Goal: Submit feedback/report problem: Submit feedback/report problem

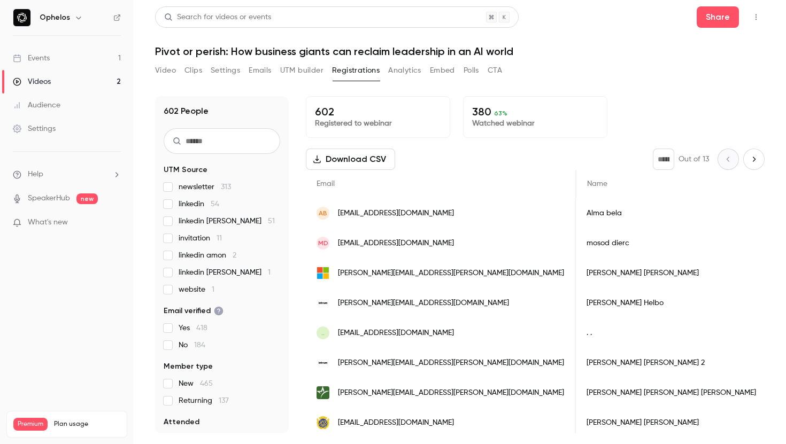
scroll to position [0, 6]
click at [173, 71] on button "Video" at bounding box center [165, 70] width 21 height 17
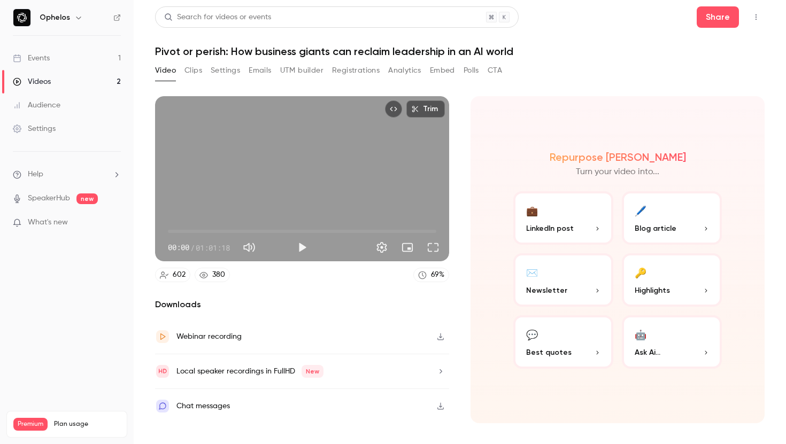
click at [359, 73] on button "Registrations" at bounding box center [356, 70] width 48 height 17
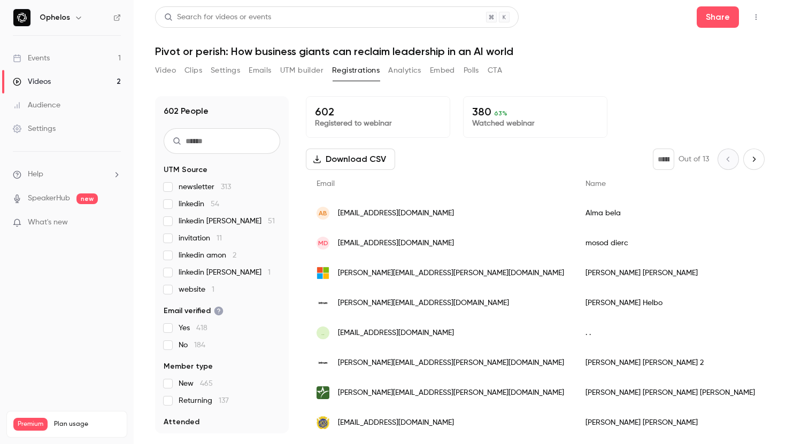
click at [370, 165] on button "Download CSV" at bounding box center [350, 159] width 89 height 21
click at [766, 274] on div "[DATE]" at bounding box center [793, 273] width 55 height 30
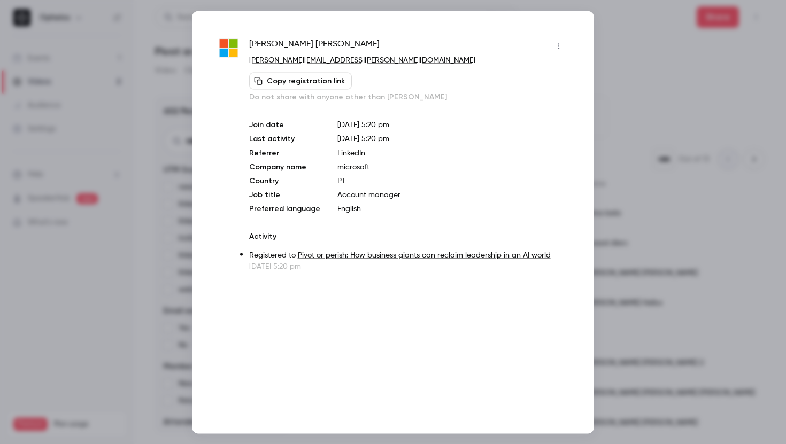
click at [645, 304] on div at bounding box center [393, 222] width 786 height 444
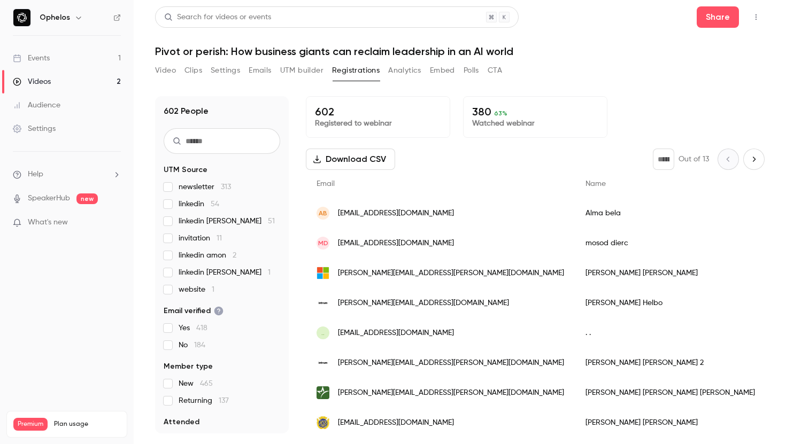
click at [105, 175] on li "Help" at bounding box center [67, 174] width 108 height 11
click at [142, 168] on link "Talk to [GEOGRAPHIC_DATA]" at bounding box center [197, 163] width 117 height 28
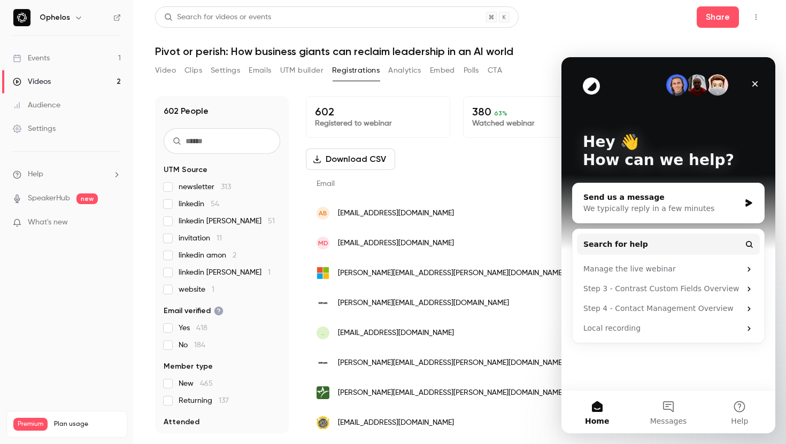
click at [690, 202] on div "Send us a message" at bounding box center [661, 197] width 157 height 11
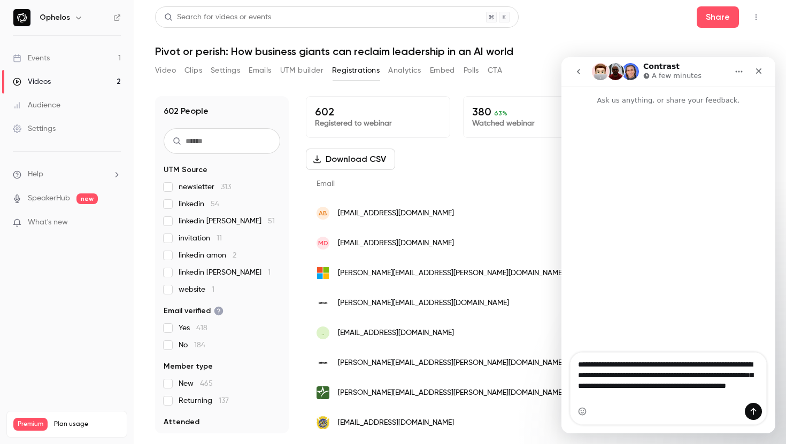
type textarea "**********"
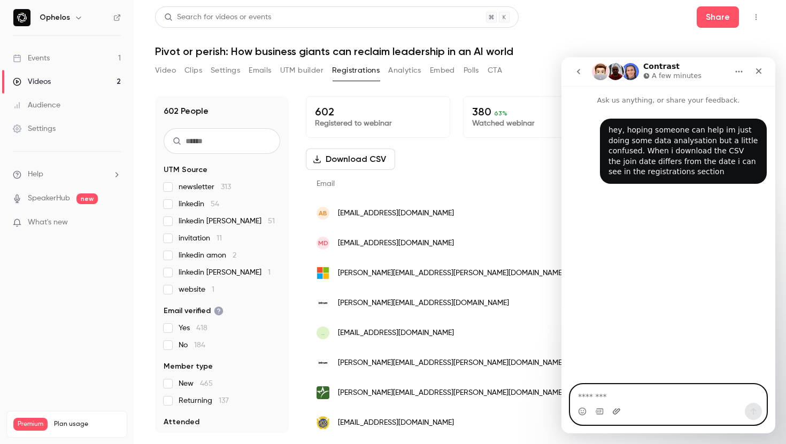
click at [619, 410] on icon "Upload attachment" at bounding box center [616, 412] width 7 height 6
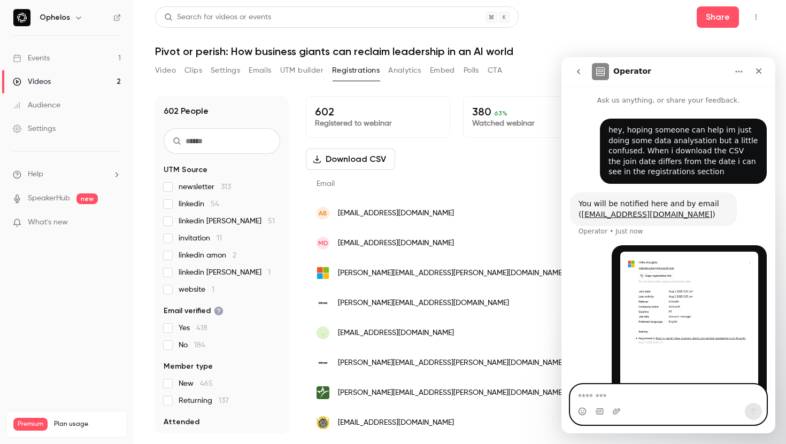
scroll to position [28, 0]
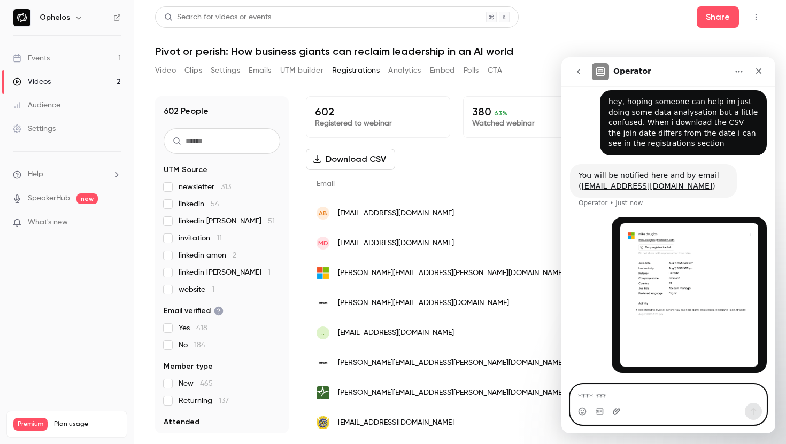
click at [614, 413] on icon "Upload attachment" at bounding box center [616, 411] width 9 height 9
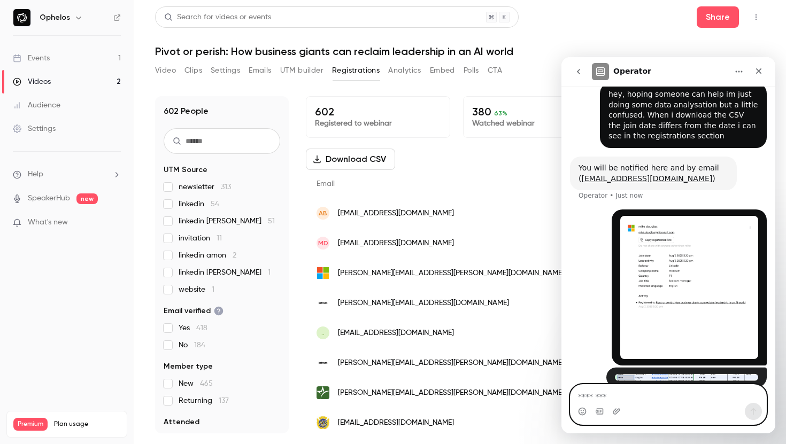
scroll to position [49, 0]
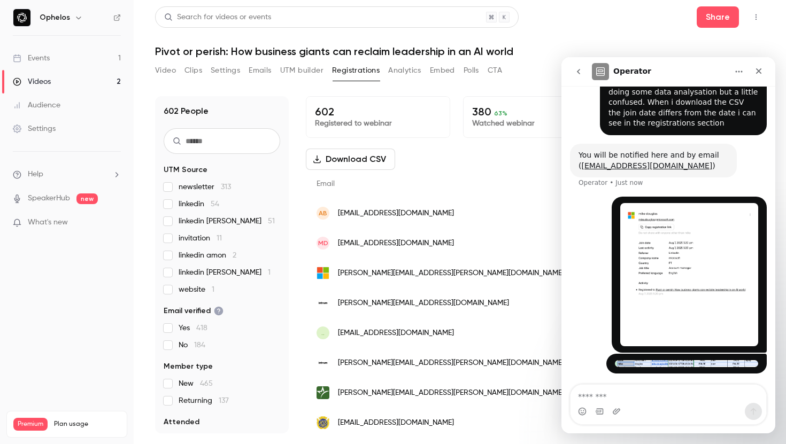
click at [658, 268] on img "user says…" at bounding box center [689, 274] width 138 height 143
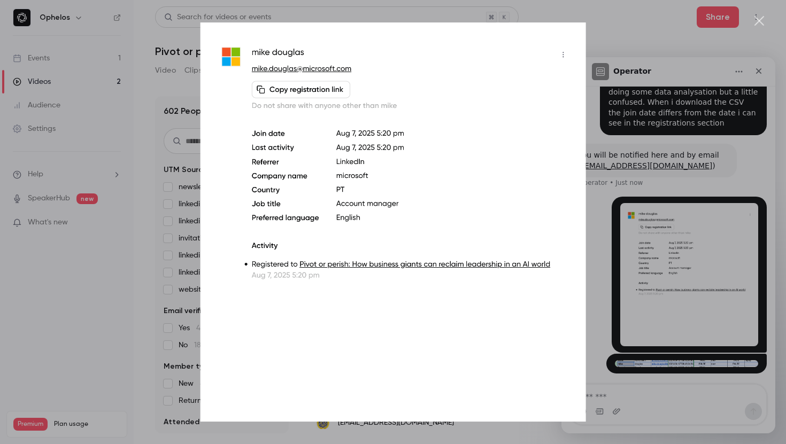
click at [670, 287] on div "Intercom messenger" at bounding box center [393, 222] width 786 height 444
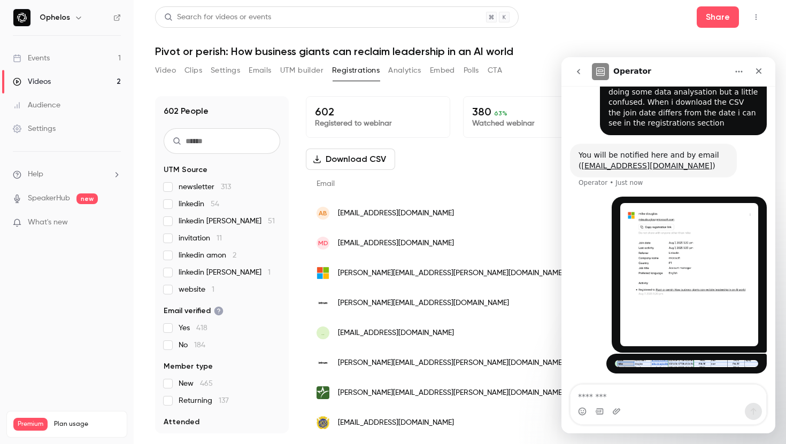
click at [671, 371] on div "• Just now" at bounding box center [686, 364] width 160 height 20
click at [672, 359] on div "• Just now" at bounding box center [686, 364] width 160 height 20
click at [674, 367] on div "• Just now" at bounding box center [686, 364] width 160 height 20
click at [673, 358] on div "• Just now" at bounding box center [686, 364] width 160 height 20
click at [674, 365] on img "user says…" at bounding box center [686, 363] width 143 height 7
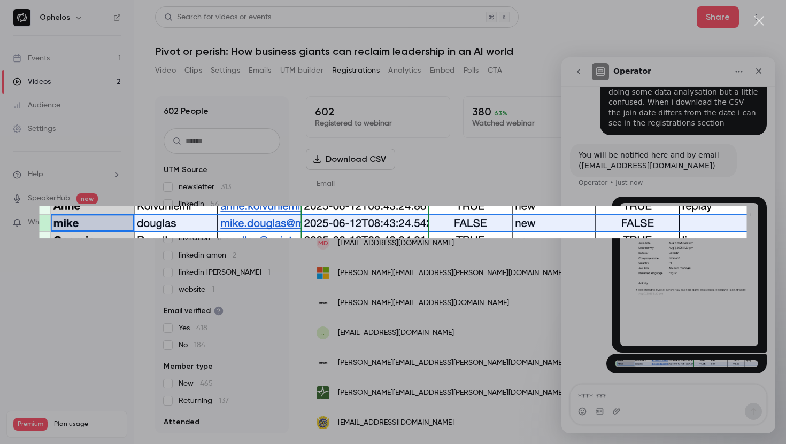
click at [672, 326] on div "Intercom messenger" at bounding box center [393, 222] width 786 height 444
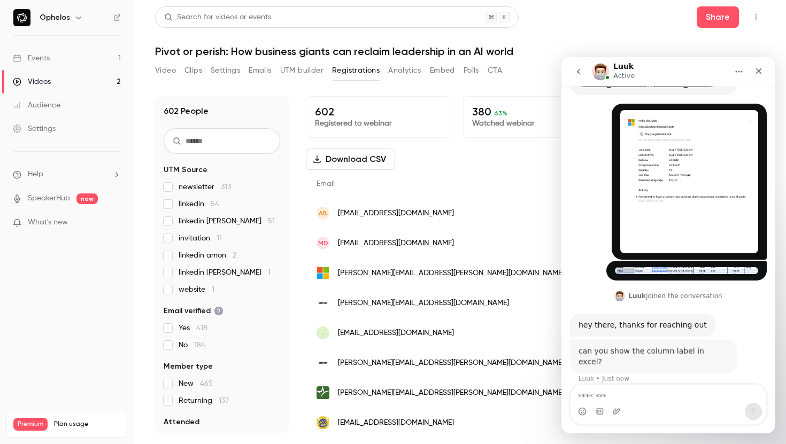
scroll to position [130, 0]
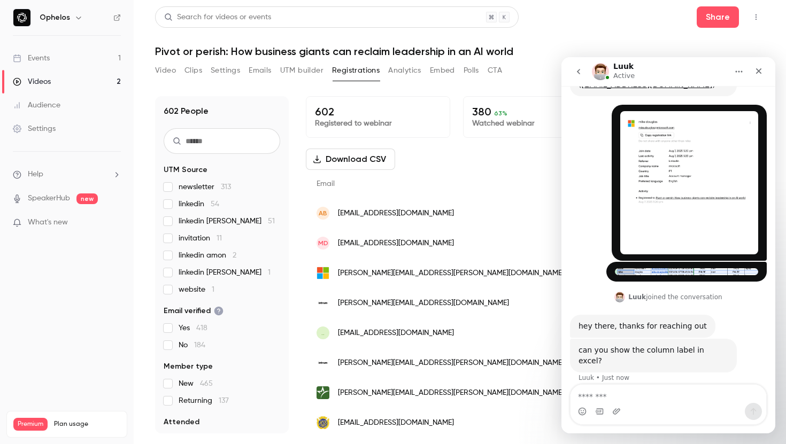
click at [644, 275] on img "user says…" at bounding box center [686, 271] width 143 height 7
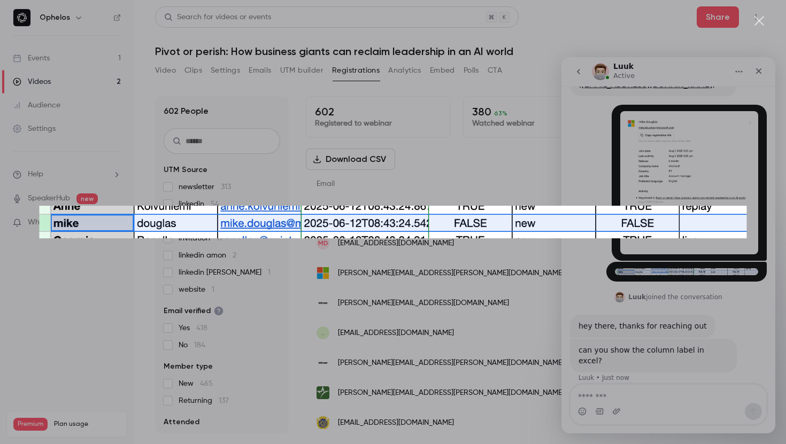
click at [600, 303] on div "Intercom messenger" at bounding box center [393, 222] width 786 height 444
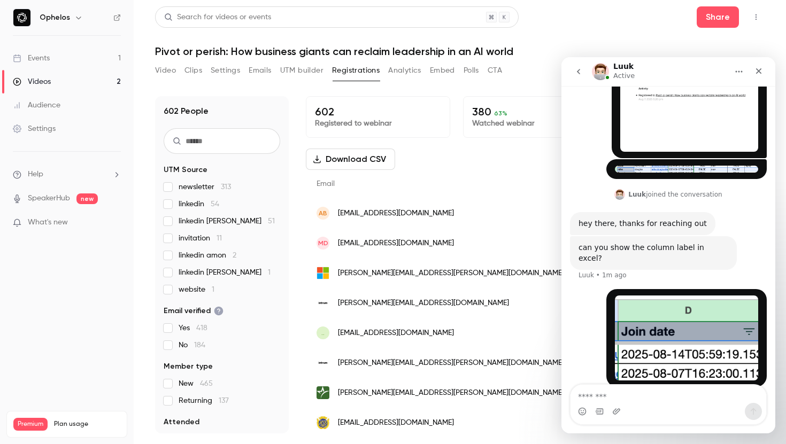
scroll to position [236, 0]
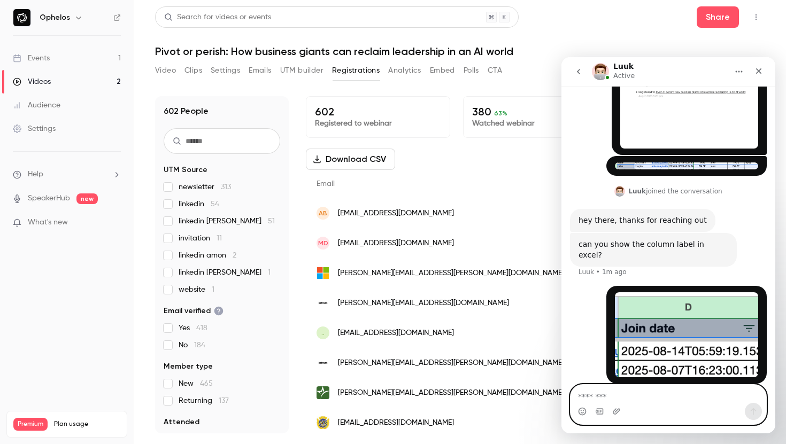
click at [597, 398] on textarea "Message…" at bounding box center [669, 394] width 196 height 18
type textarea "**********"
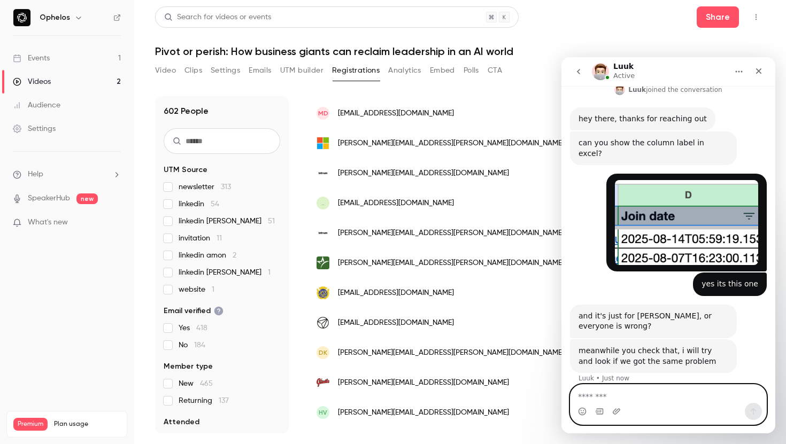
scroll to position [132, 0]
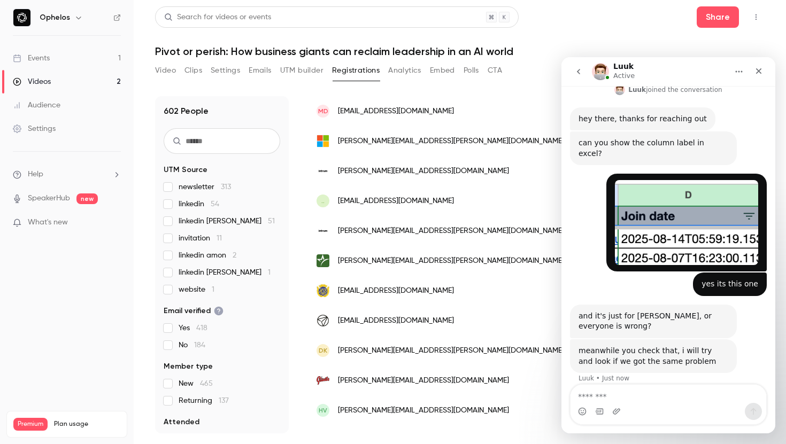
click at [409, 328] on div "[EMAIL_ADDRESS][DOMAIN_NAME]" at bounding box center [441, 321] width 270 height 30
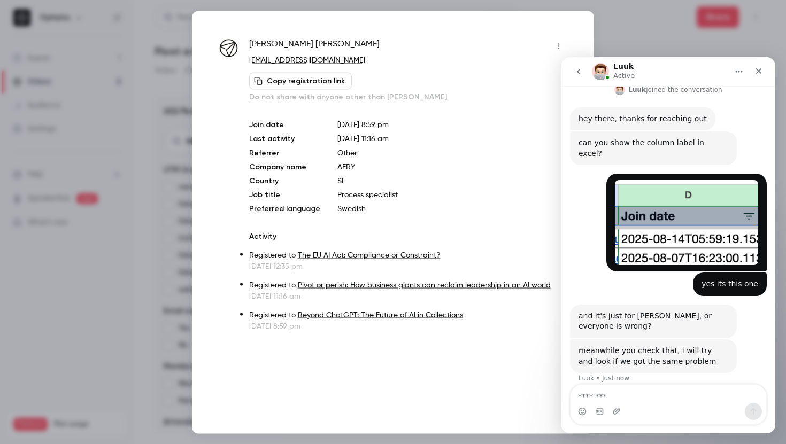
click at [180, 284] on div at bounding box center [393, 222] width 786 height 444
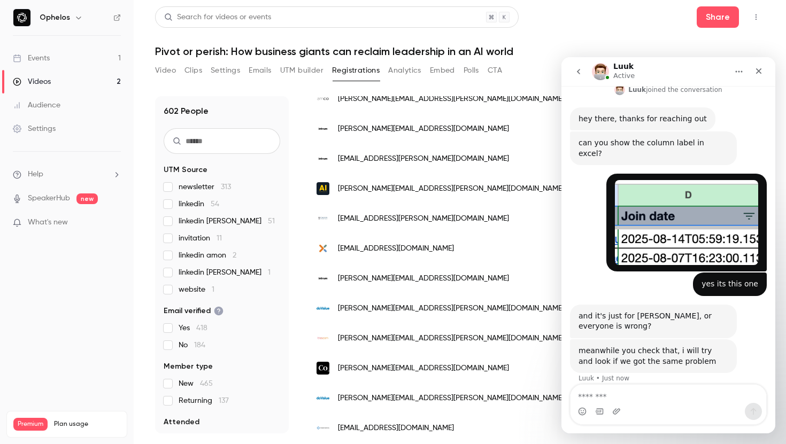
scroll to position [1262, 0]
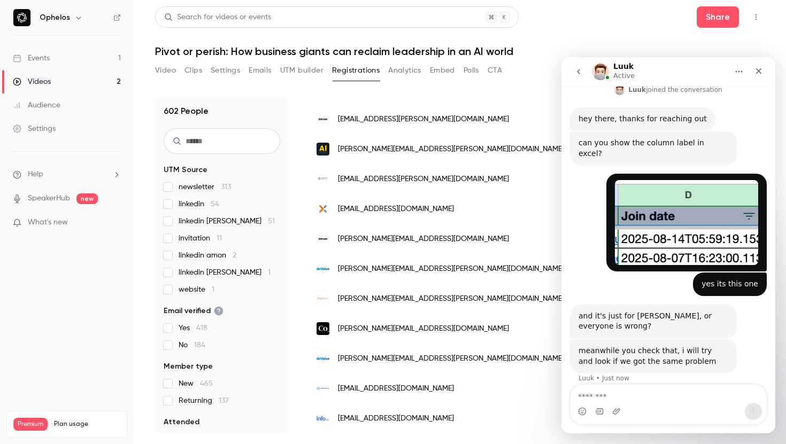
drag, startPoint x: 645, startPoint y: 63, endPoint x: 651, endPoint y: 101, distance: 37.9
click at [651, 101] on div "Luuk Active Ask us anything, or share your feedback. hey, hoping someone can he…" at bounding box center [669, 245] width 214 height 376
click at [592, 399] on textarea "Message…" at bounding box center [669, 394] width 196 height 18
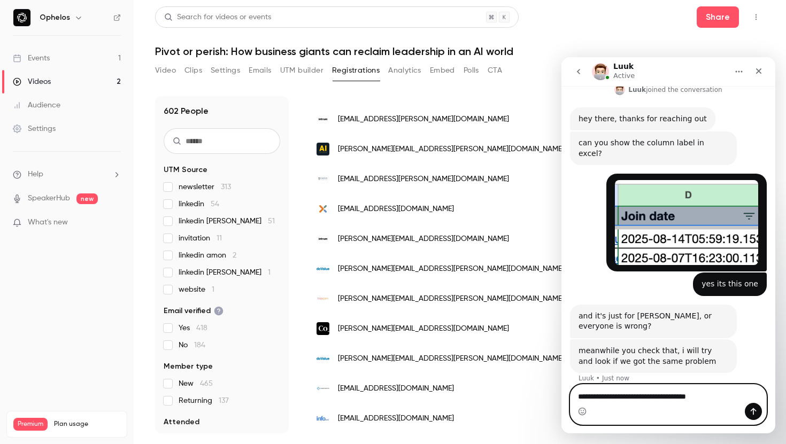
type textarea "**********"
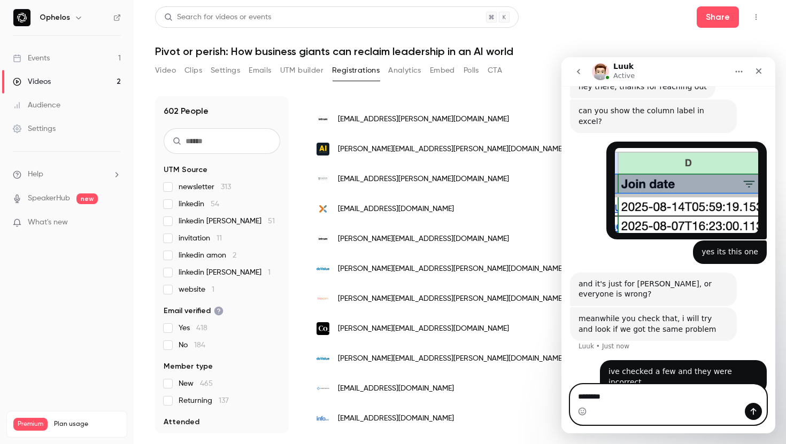
type textarea "*********"
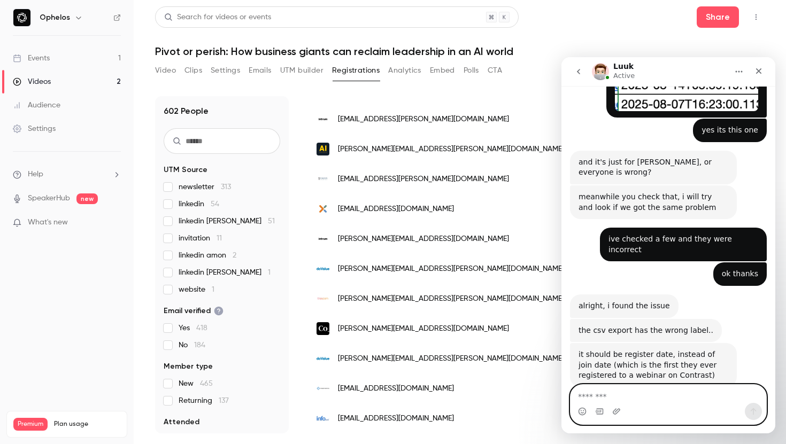
scroll to position [496, 0]
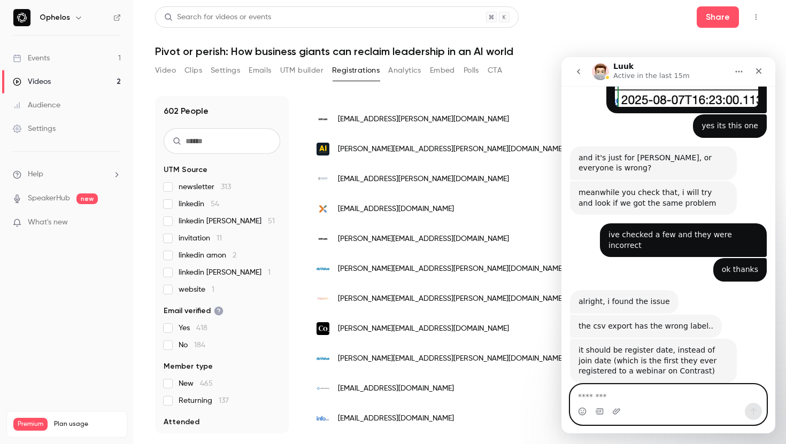
click at [679, 397] on textarea "Message…" at bounding box center [669, 394] width 196 height 18
type textarea "**********"
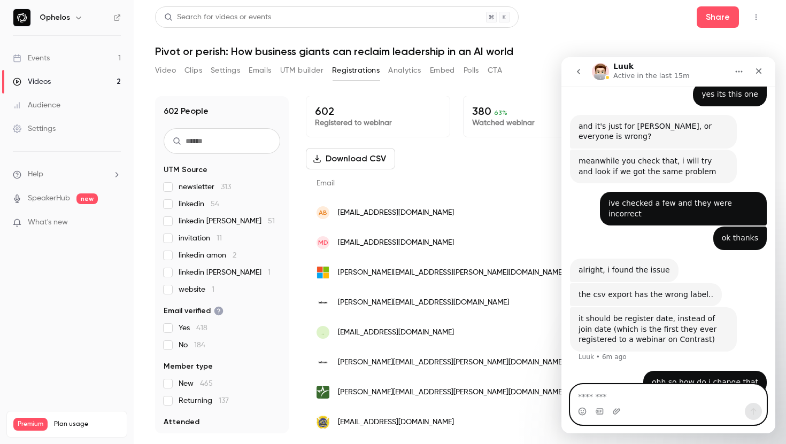
scroll to position [0, 122]
click at [644, 216] on div "[DATE]" at bounding box center [671, 213] width 55 height 30
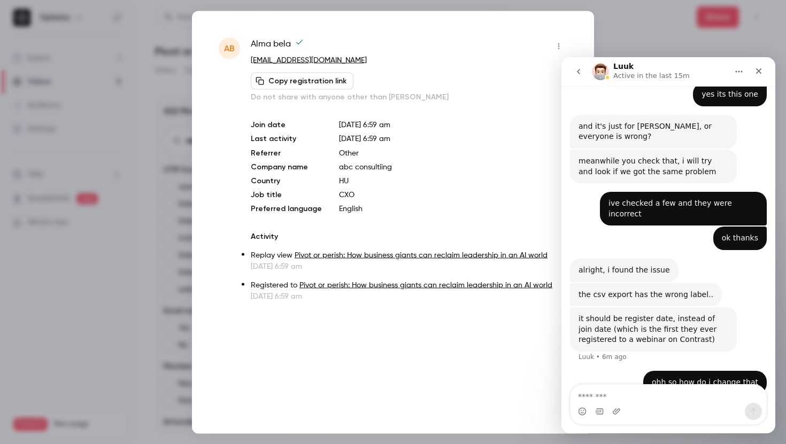
click at [188, 225] on div at bounding box center [393, 222] width 786 height 444
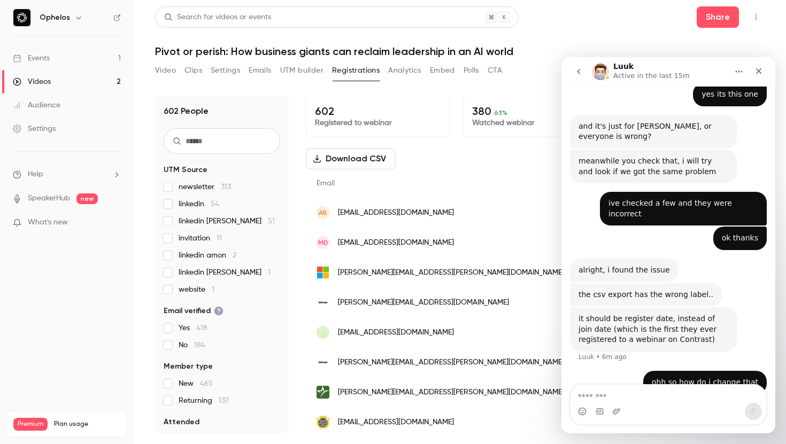
scroll to position [0, 0]
click at [379, 272] on span "[PERSON_NAME][EMAIL_ADDRESS][PERSON_NAME][DOMAIN_NAME]" at bounding box center [451, 273] width 226 height 11
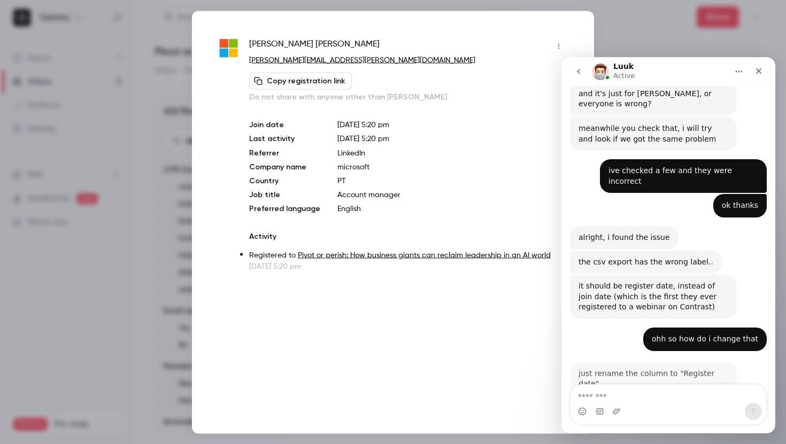
scroll to position [559, 0]
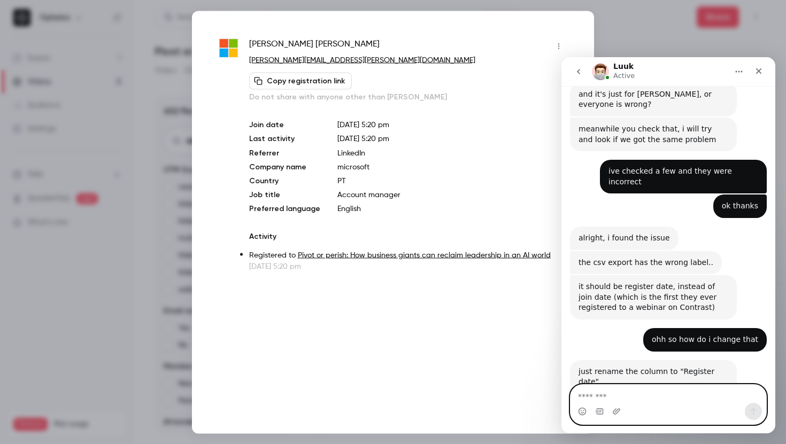
click at [605, 397] on textarea "Message…" at bounding box center [669, 394] width 196 height 18
drag, startPoint x: 695, startPoint y: 398, endPoint x: 593, endPoint y: 398, distance: 102.7
click at [593, 399] on textarea "**********" at bounding box center [669, 394] width 196 height 18
drag, startPoint x: 755, startPoint y: 395, endPoint x: 1104, endPoint y: 452, distance: 353.3
click html "Luuk Active Ask us anything, or share your feedback. hey, hoping someone can he…"
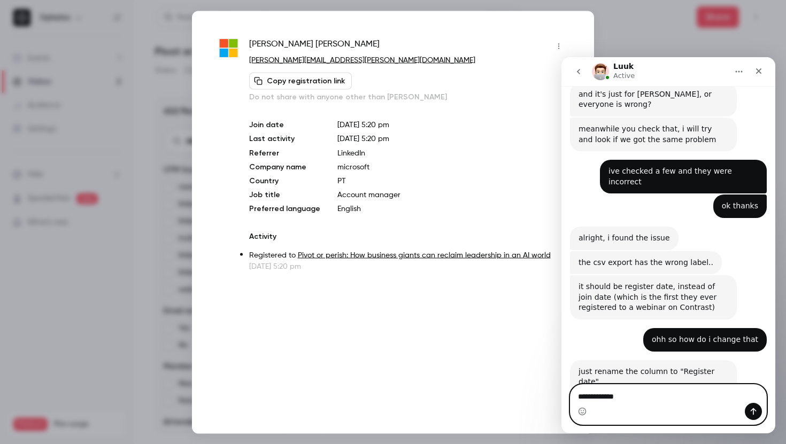
drag, startPoint x: 627, startPoint y: 395, endPoint x: 515, endPoint y: 395, distance: 112.3
click html "Luuk Active Ask us anything, or share your feedback. hey, hoping someone can he…"
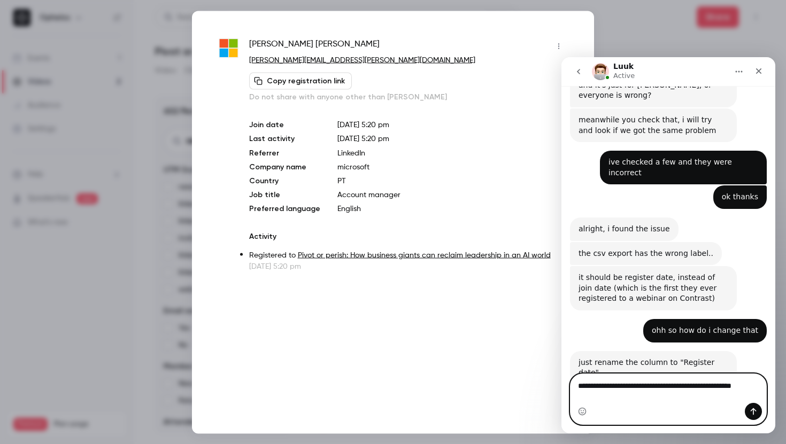
scroll to position [570, 0]
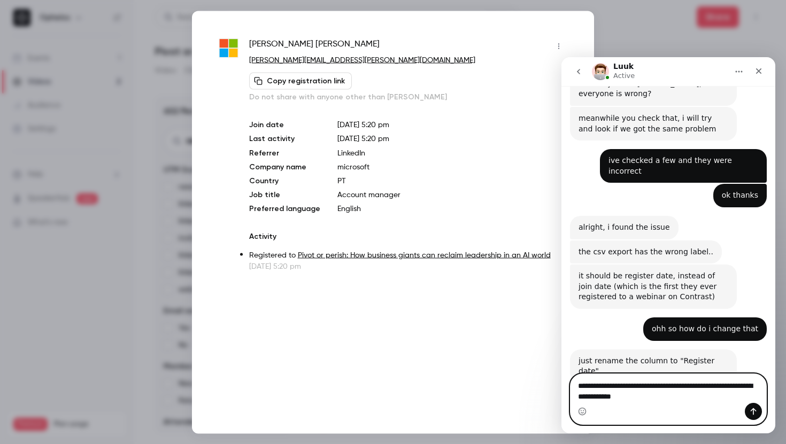
type textarea "**********"
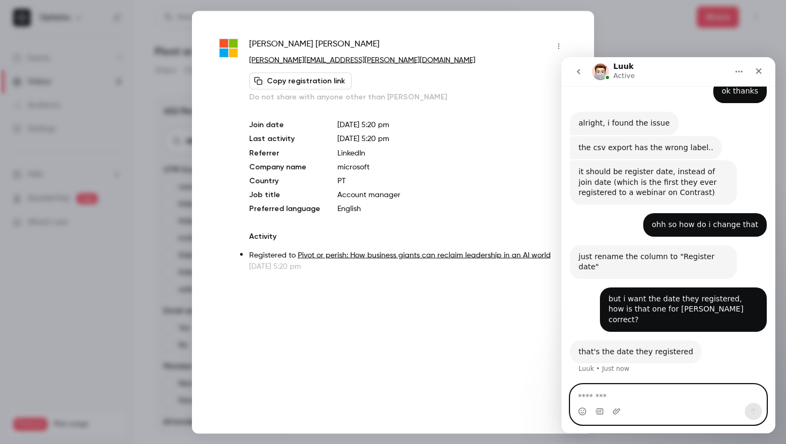
scroll to position [633, 0]
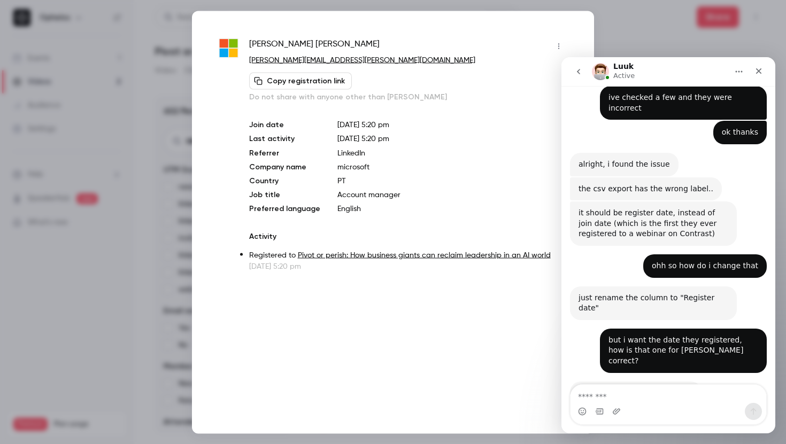
click at [572, 27] on div "[PERSON_NAME] [PERSON_NAME][EMAIL_ADDRESS][PERSON_NAME][DOMAIN_NAME] Copy regis…" at bounding box center [393, 222] width 402 height 423
click at [625, 32] on div at bounding box center [393, 222] width 786 height 444
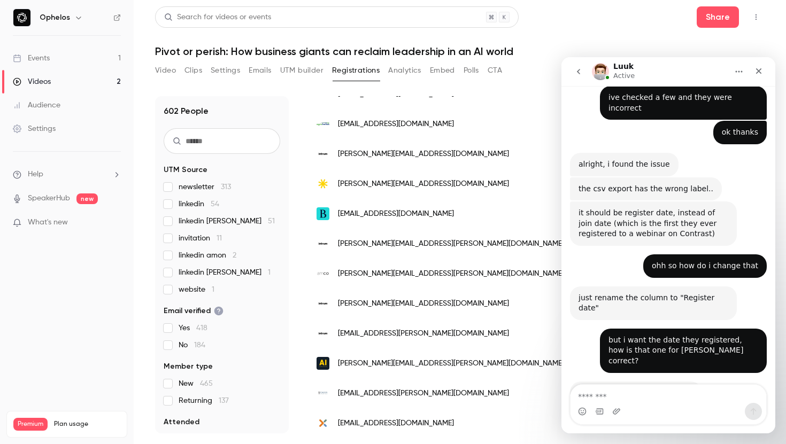
scroll to position [1262, 0]
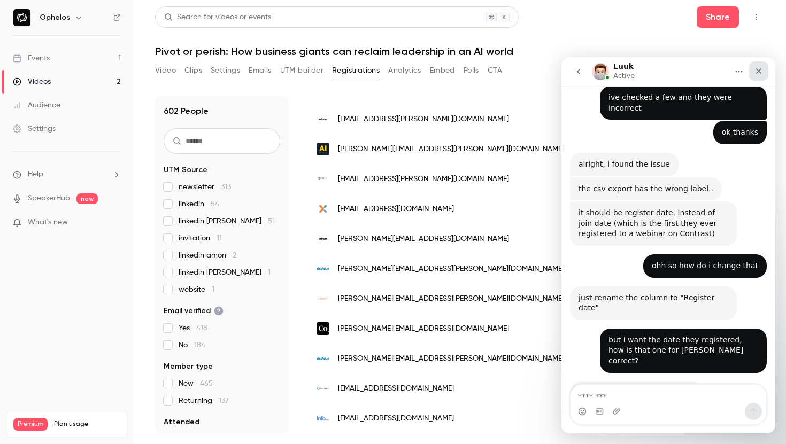
click at [759, 73] on icon "Close" at bounding box center [759, 71] width 9 height 9
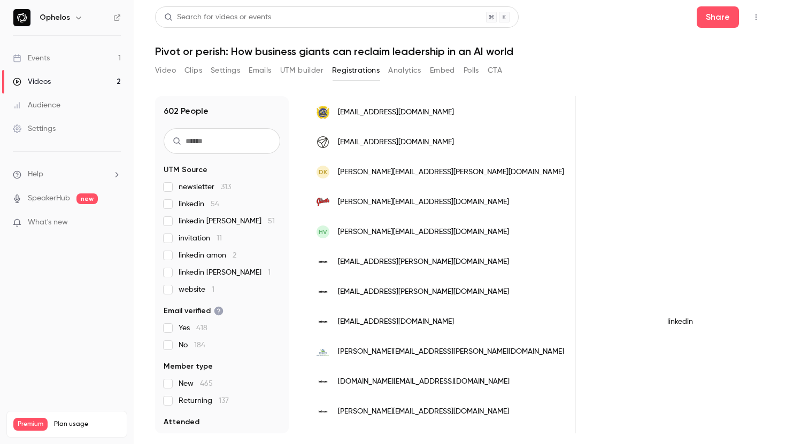
scroll to position [0, 0]
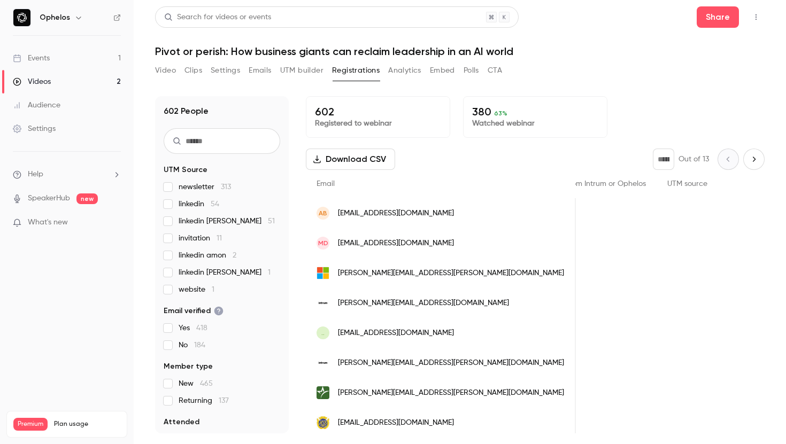
click at [193, 143] on input "text" at bounding box center [222, 141] width 117 height 26
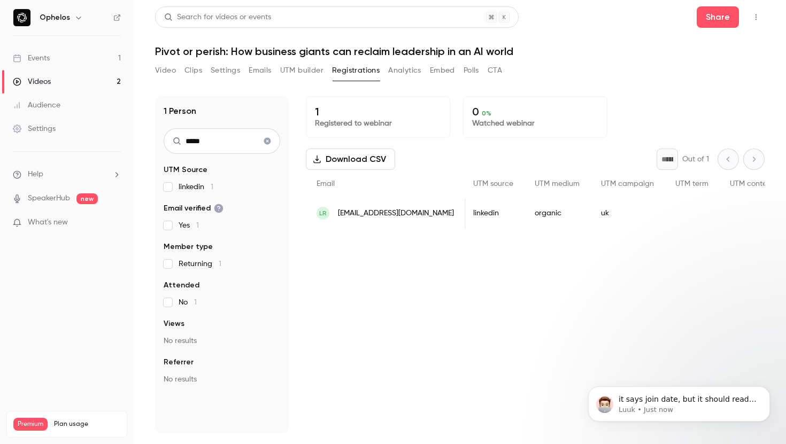
type input "*****"
click at [524, 210] on div "organic" at bounding box center [557, 213] width 66 height 30
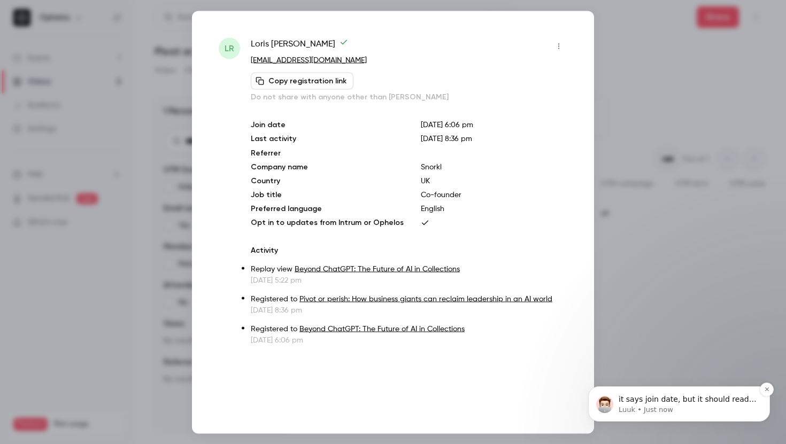
click at [658, 402] on p "it says join date, but it should read "registered date"" at bounding box center [688, 400] width 138 height 11
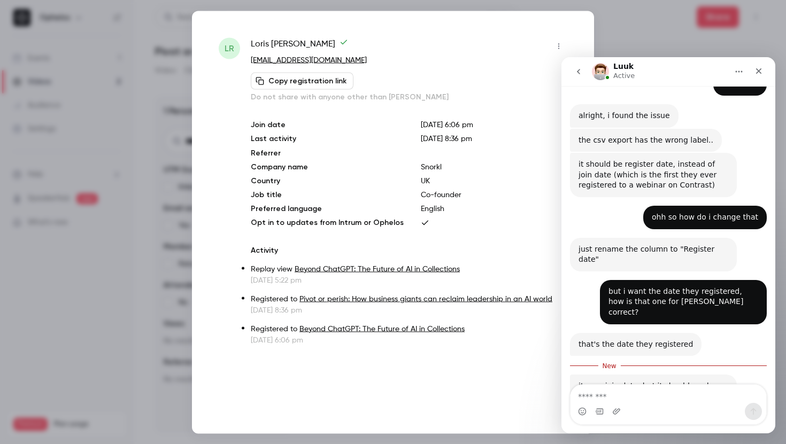
scroll to position [686, 0]
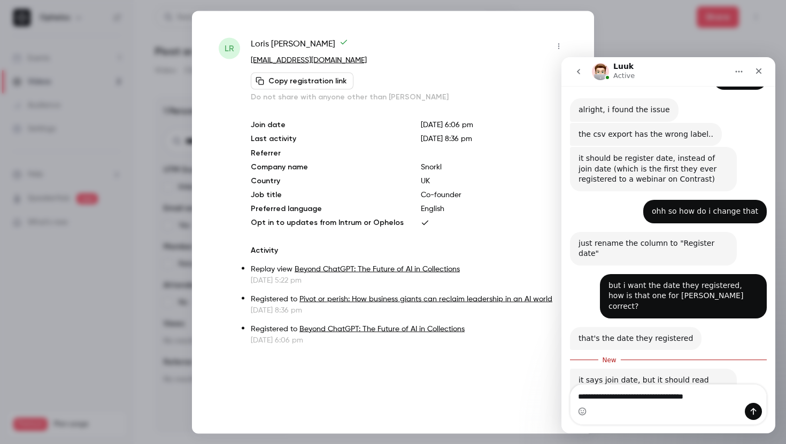
type textarea "**********"
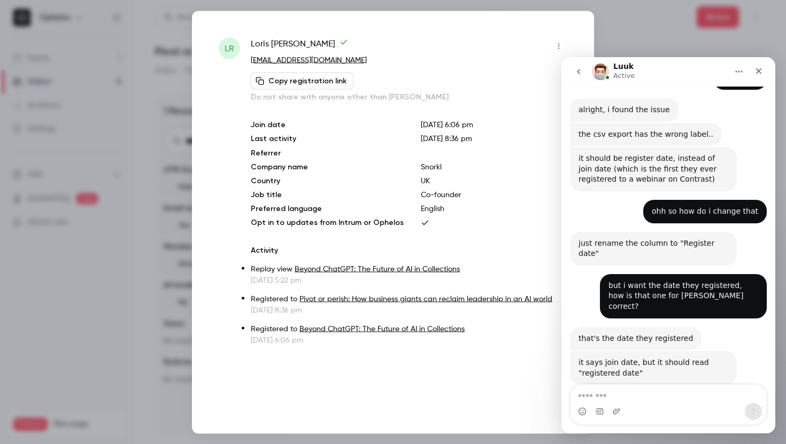
scroll to position [700, 0]
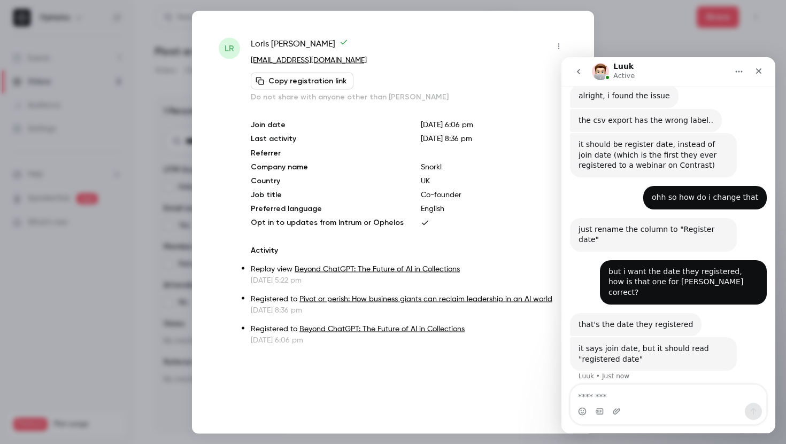
type textarea "*"
type textarea "**********"
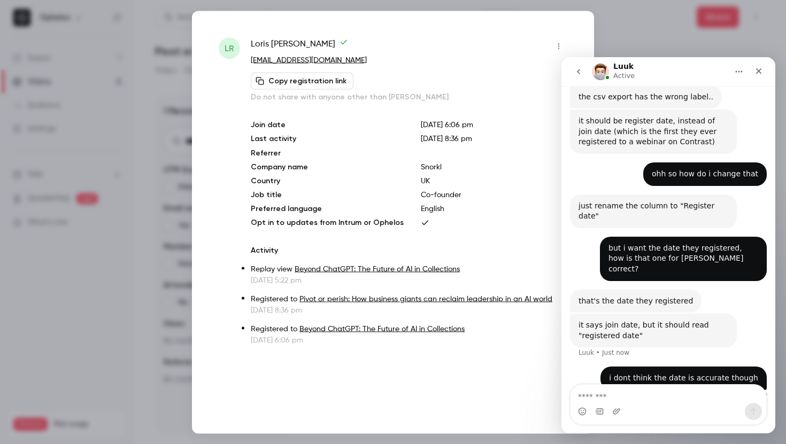
scroll to position [725, 0]
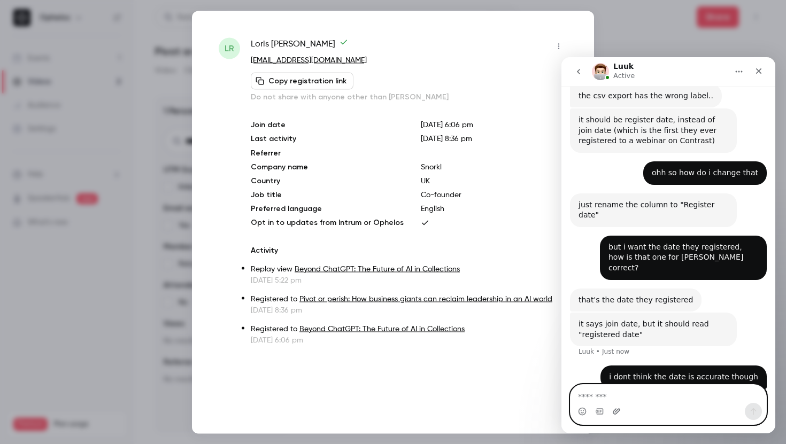
click at [618, 411] on icon "Upload attachment" at bounding box center [616, 412] width 7 height 6
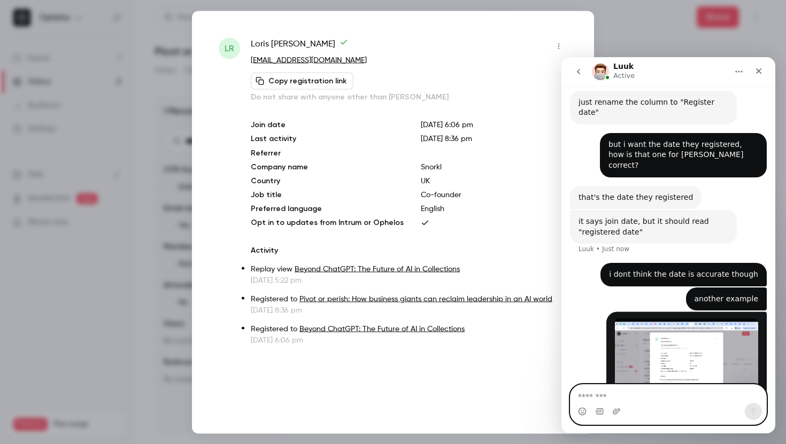
scroll to position [832, 0]
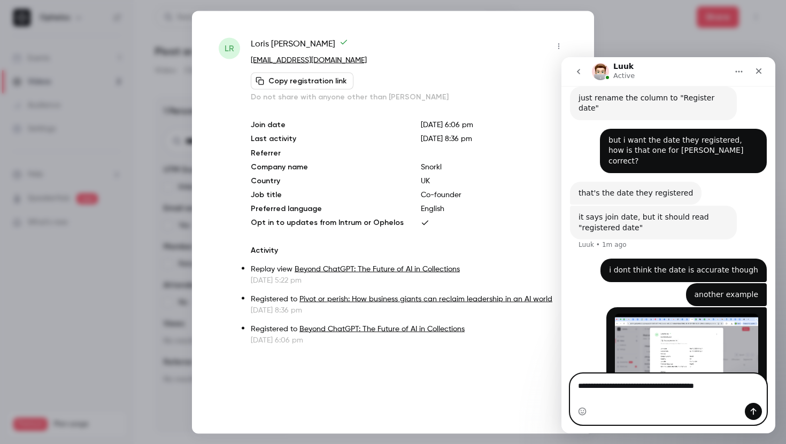
type textarea "**********"
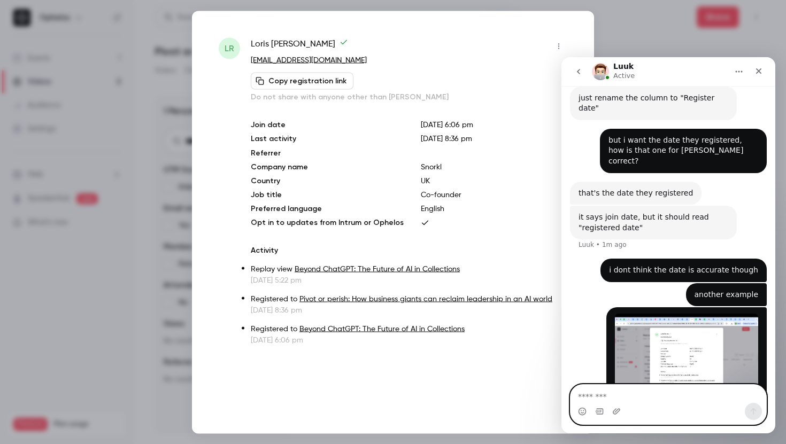
scroll to position [856, 0]
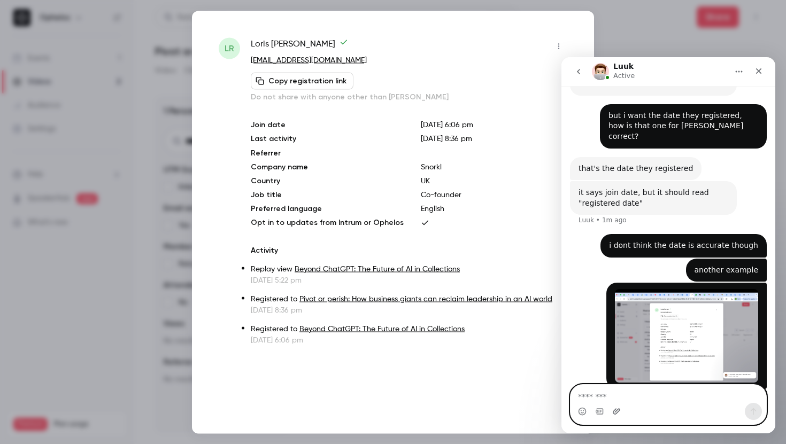
click at [614, 412] on icon "Upload attachment" at bounding box center [616, 411] width 9 height 9
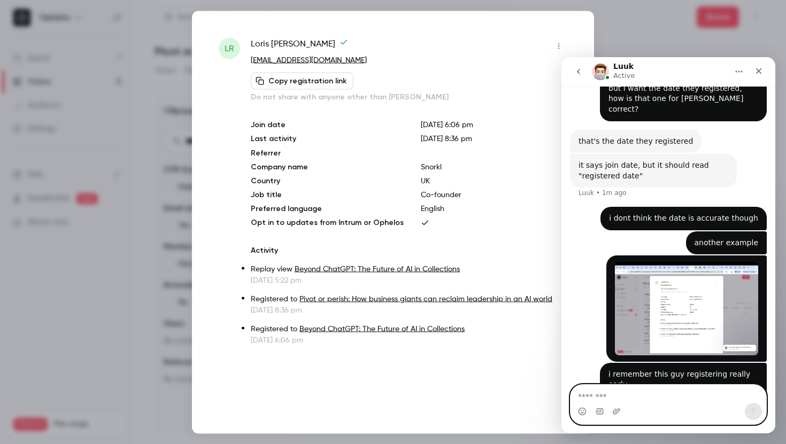
scroll to position [885, 0]
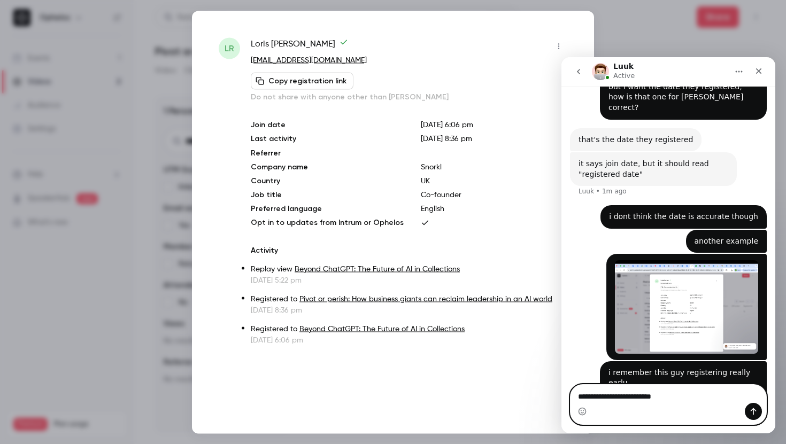
type textarea "**********"
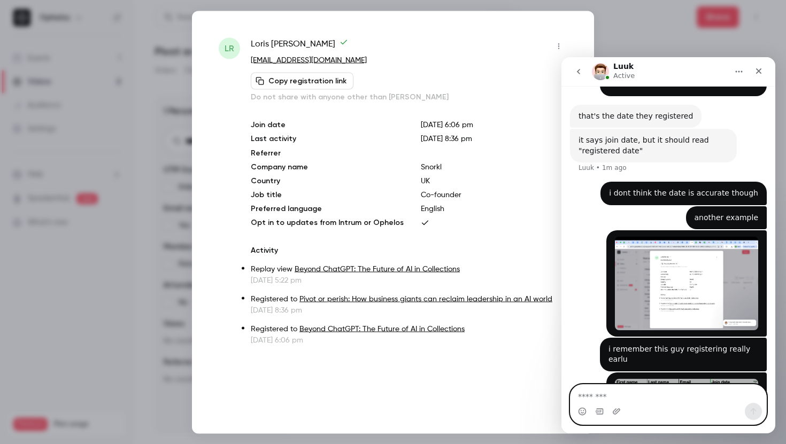
scroll to position [909, 0]
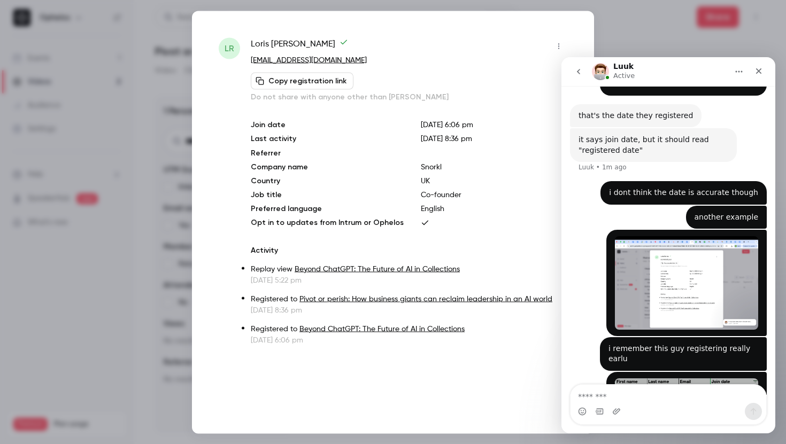
click at [660, 379] on img "user says…" at bounding box center [686, 386] width 143 height 15
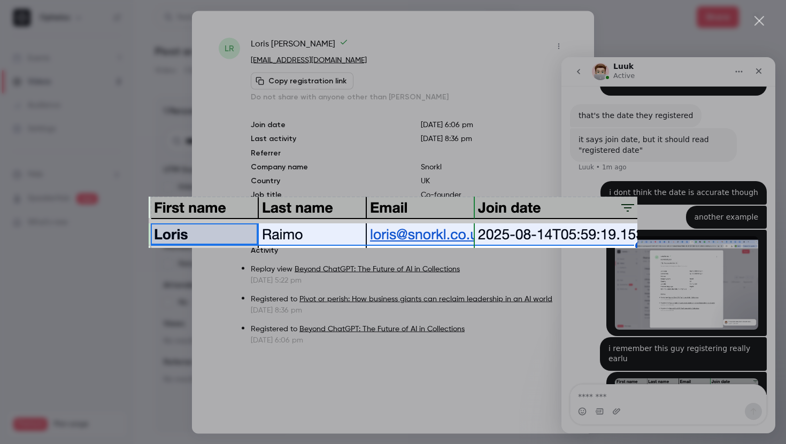
click at [659, 336] on div "Intercom messenger" at bounding box center [393, 222] width 786 height 444
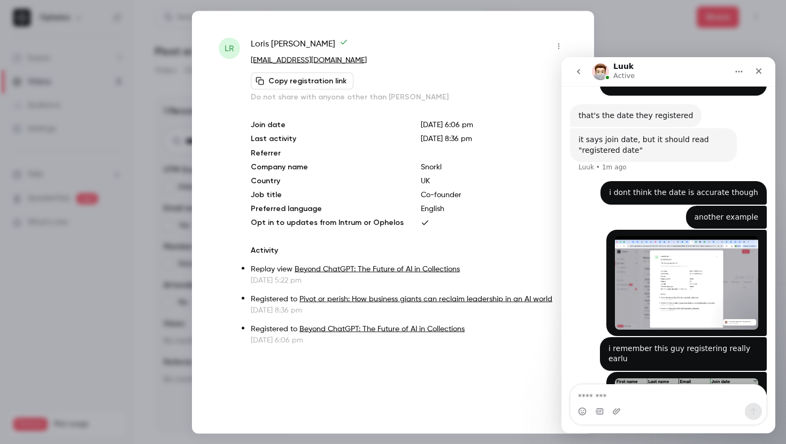
click at [674, 236] on img "user says…" at bounding box center [686, 282] width 143 height 93
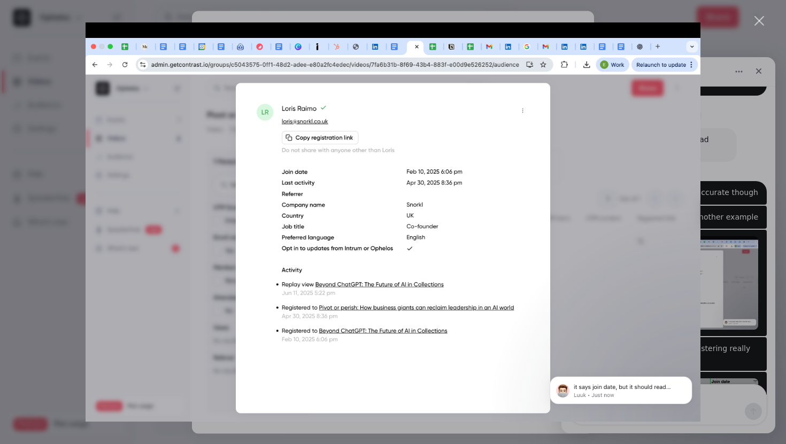
click at [732, 226] on div "Intercom messenger" at bounding box center [393, 222] width 786 height 444
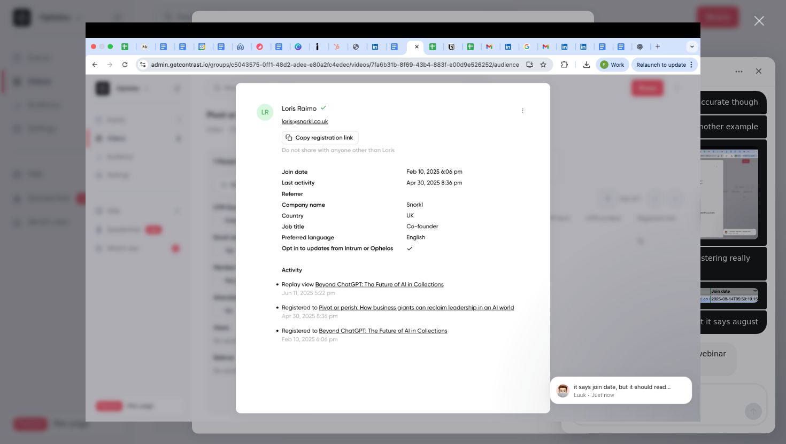
click at [755, 325] on div "Intercom messenger" at bounding box center [393, 222] width 786 height 444
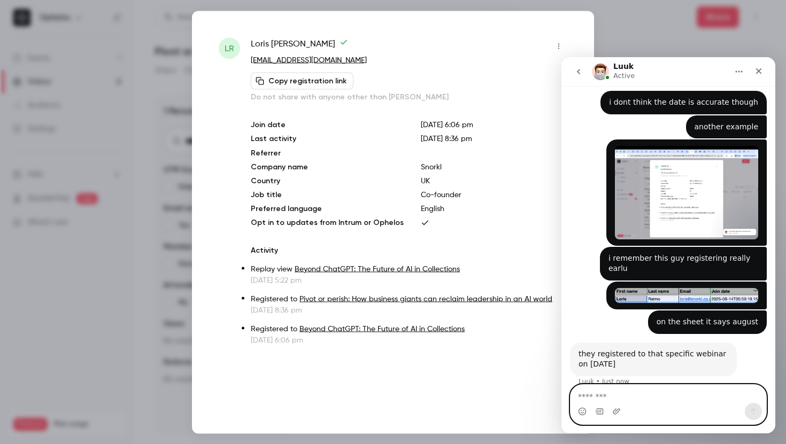
click at [652, 402] on textarea "Message…" at bounding box center [669, 394] width 196 height 18
type textarea "**********"
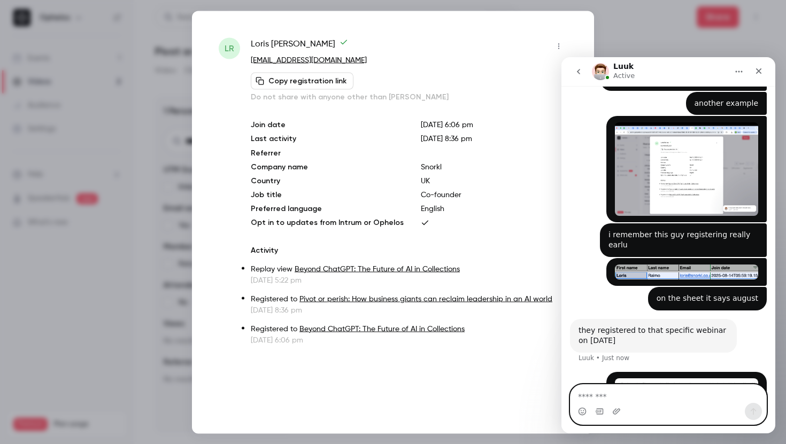
scroll to position [1013, 0]
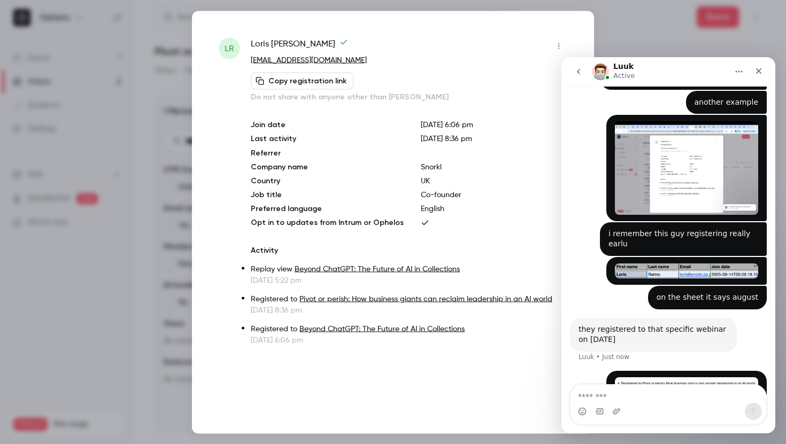
click at [681, 378] on img "user says…" at bounding box center [686, 386] width 143 height 16
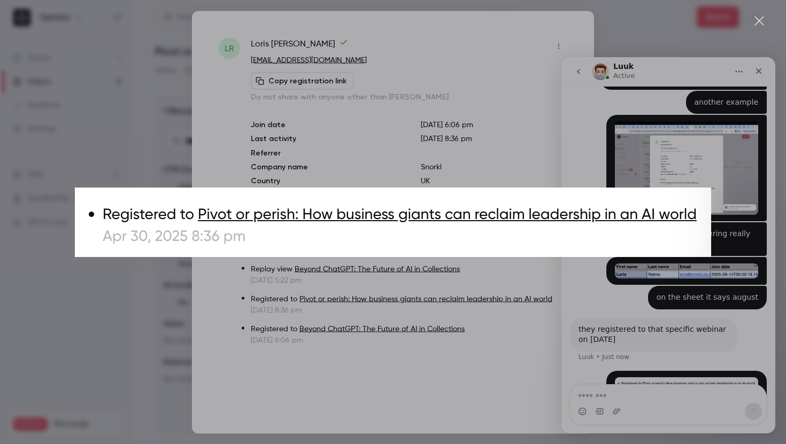
click at [694, 280] on div "Intercom messenger" at bounding box center [393, 222] width 786 height 444
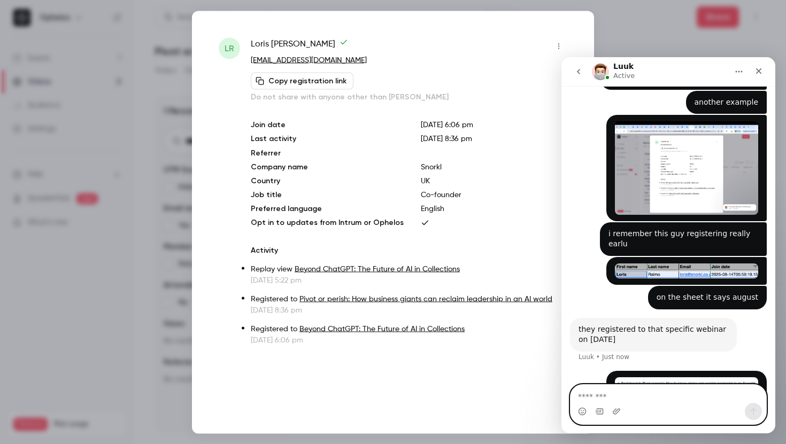
click at [608, 401] on textarea "Message…" at bounding box center [669, 394] width 196 height 18
drag, startPoint x: 689, startPoint y: 396, endPoint x: 666, endPoint y: 396, distance: 23.0
click at [666, 396] on textarea "**********" at bounding box center [669, 394] width 196 height 18
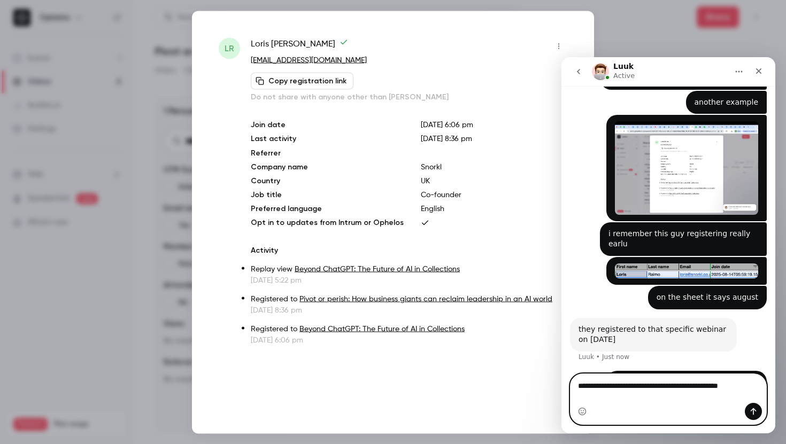
scroll to position [1024, 0]
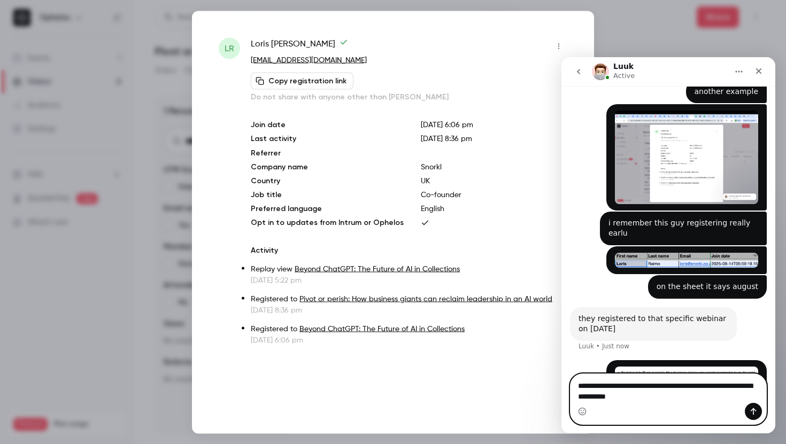
type textarea "**********"
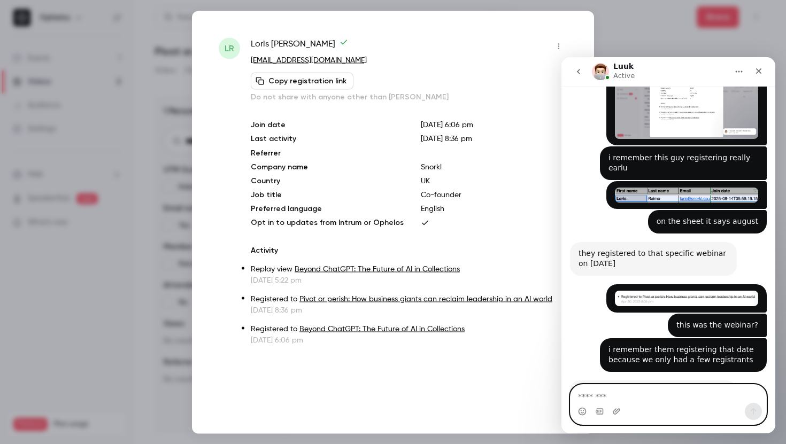
scroll to position [1090, 0]
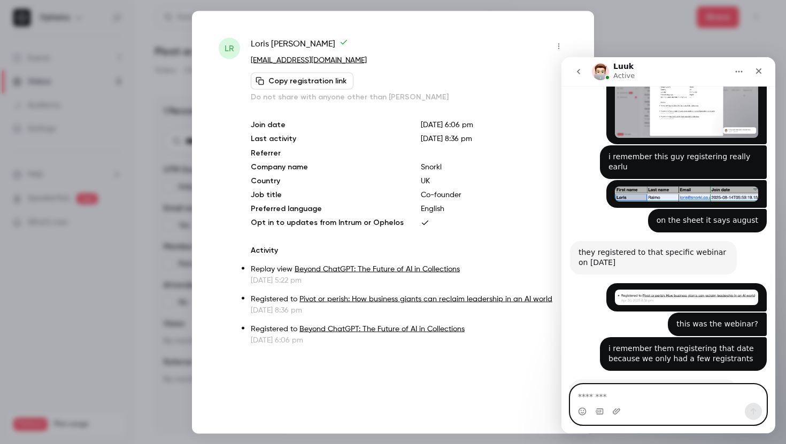
click at [632, 388] on textarea "Message…" at bounding box center [669, 394] width 196 height 18
type textarea "****"
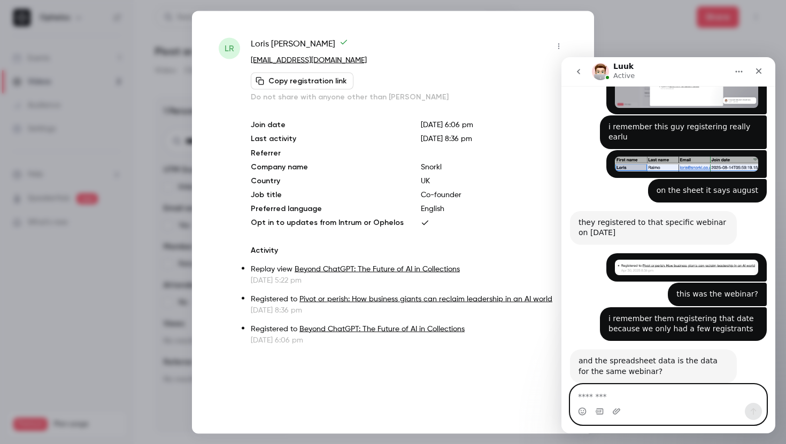
scroll to position [1122, 0]
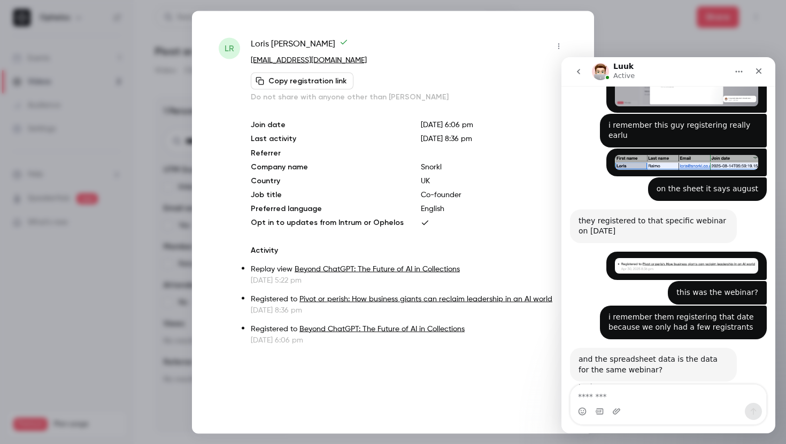
click at [627, 11] on div at bounding box center [393, 222] width 786 height 444
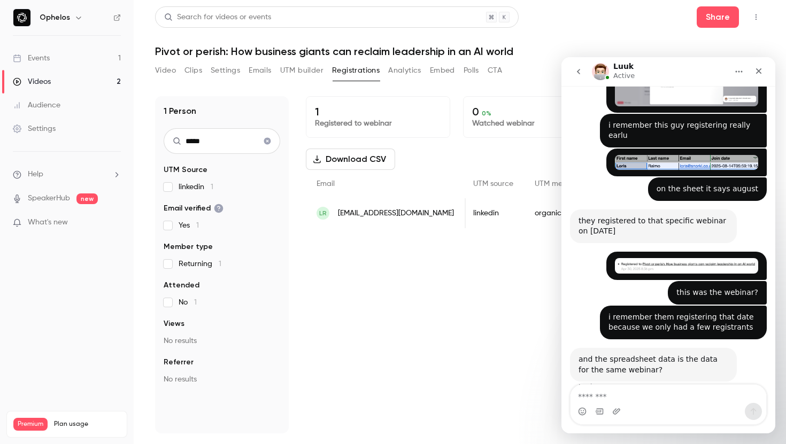
click at [641, 405] on div "Intercom messenger" at bounding box center [669, 411] width 196 height 17
click at [639, 403] on div "Intercom messenger" at bounding box center [669, 411] width 196 height 17
click at [631, 393] on textarea "Message…" at bounding box center [669, 394] width 196 height 18
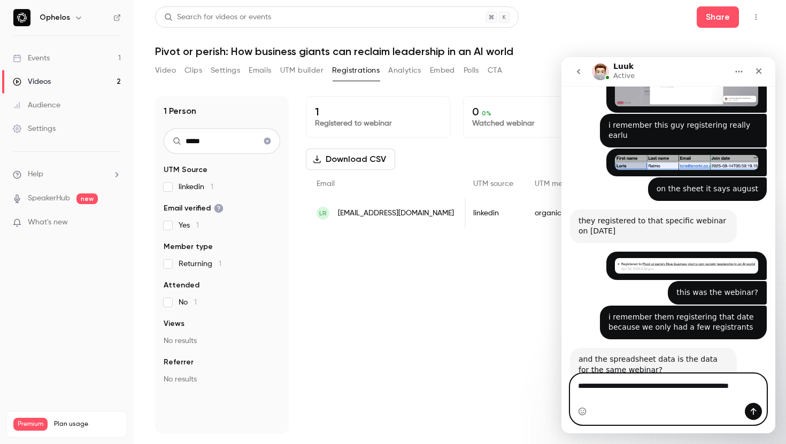
scroll to position [1133, 0]
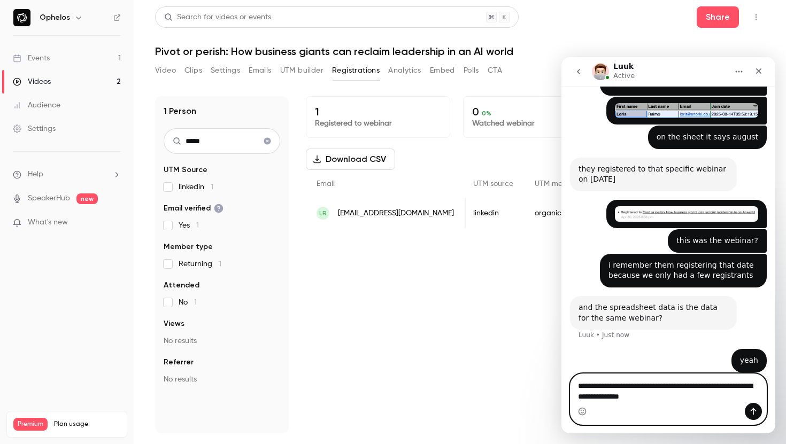
type textarea "**********"
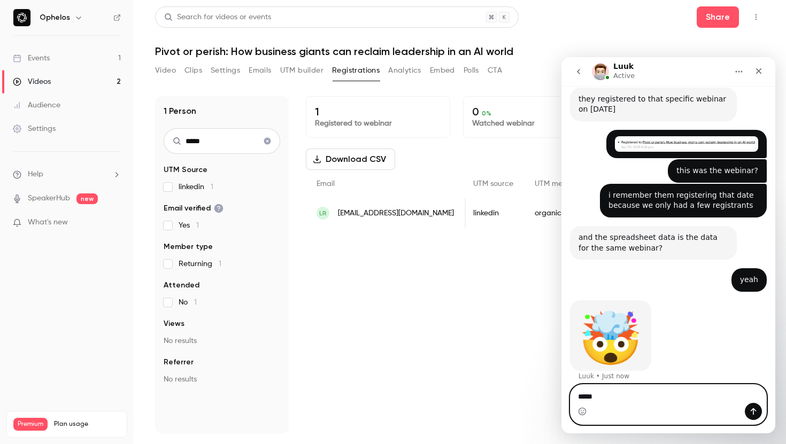
scroll to position [1285, 0]
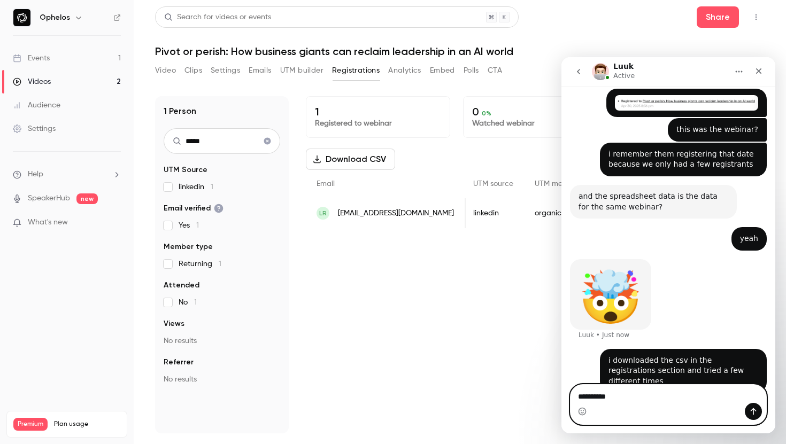
type textarea "*********"
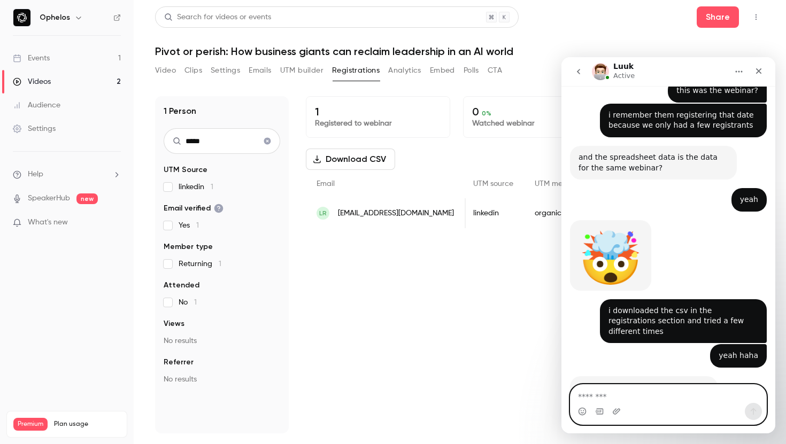
scroll to position [1324, 0]
type textarea "*******"
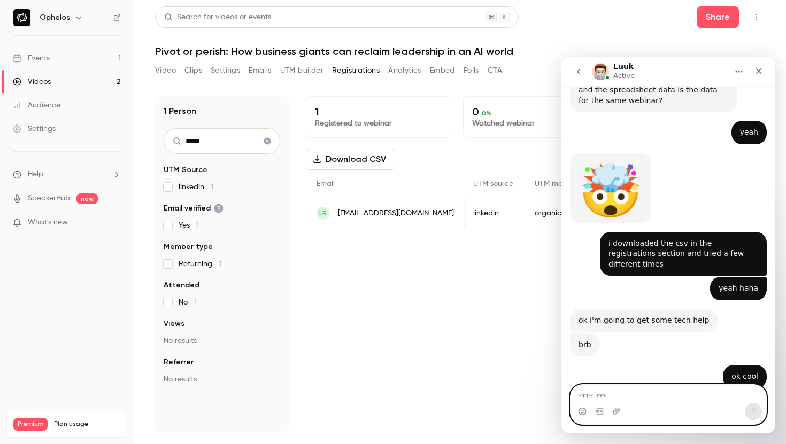
scroll to position [1398, 0]
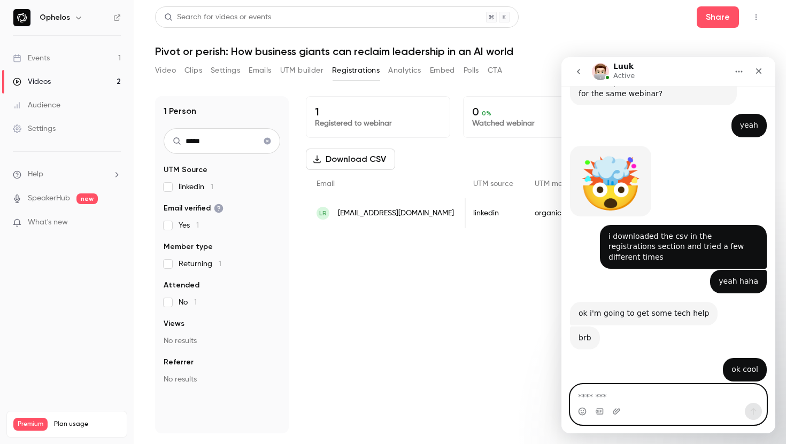
click at [633, 395] on textarea "Message…" at bounding box center [669, 394] width 196 height 18
click at [600, 395] on textarea "Message…" at bounding box center [669, 394] width 196 height 18
type textarea "**********"
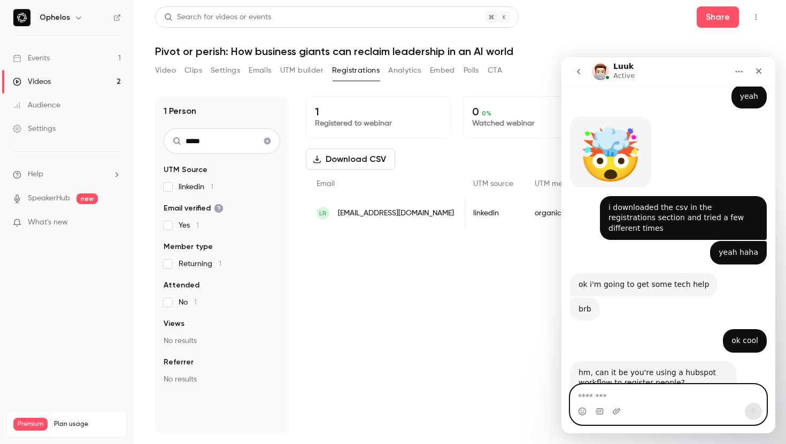
scroll to position [1430, 0]
